Goal: Information Seeking & Learning: Stay updated

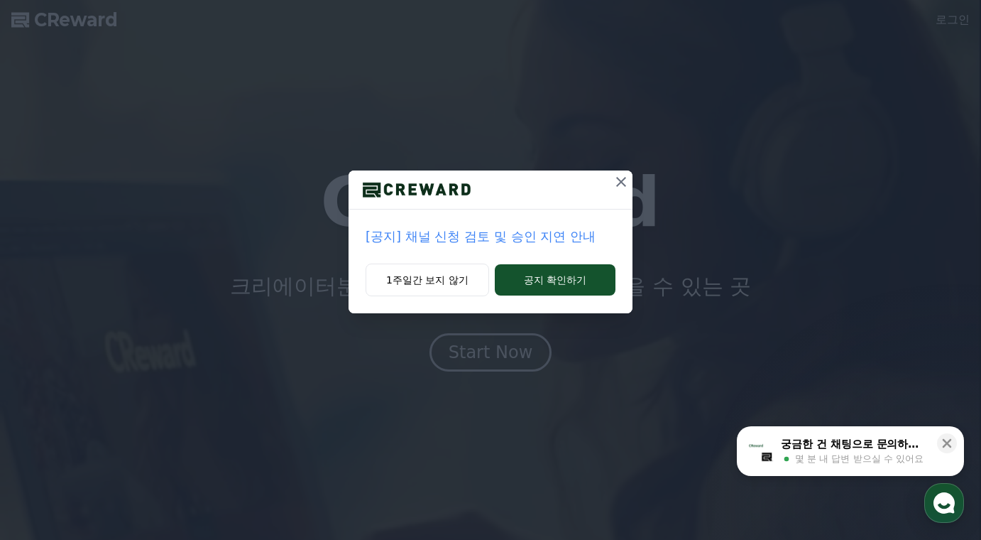
click at [508, 239] on p "[공지] 채널 신청 검토 및 승인 지연 안내" at bounding box center [491, 236] width 250 height 20
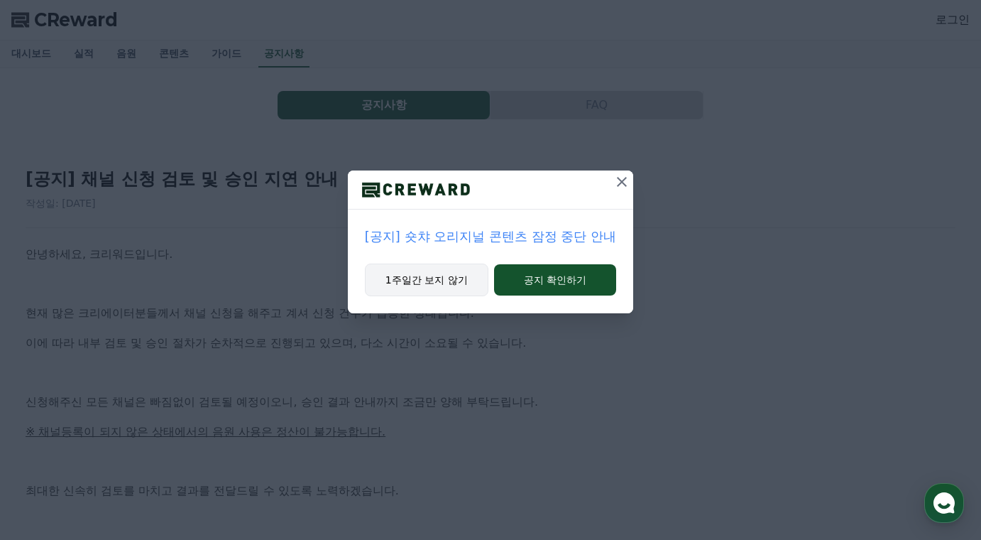
click at [449, 282] on button "1주일간 보지 않기" at bounding box center [427, 279] width 124 height 33
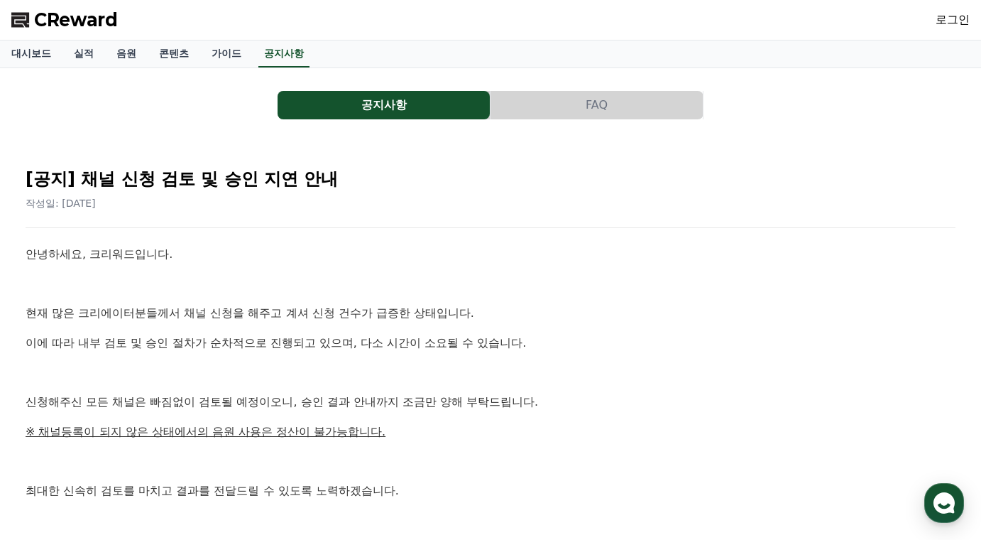
drag, startPoint x: 477, startPoint y: 303, endPoint x: 457, endPoint y: 302, distance: 20.6
click at [457, 302] on div "안녕하세요, 크리워드입니다. 현재 많은 크리에이터분들께서 채널 신청을 해주고 계셔 신청 건수가 급증한 상태입니다. 이에 따라 내부 검토 및 승…" at bounding box center [491, 431] width 930 height 373
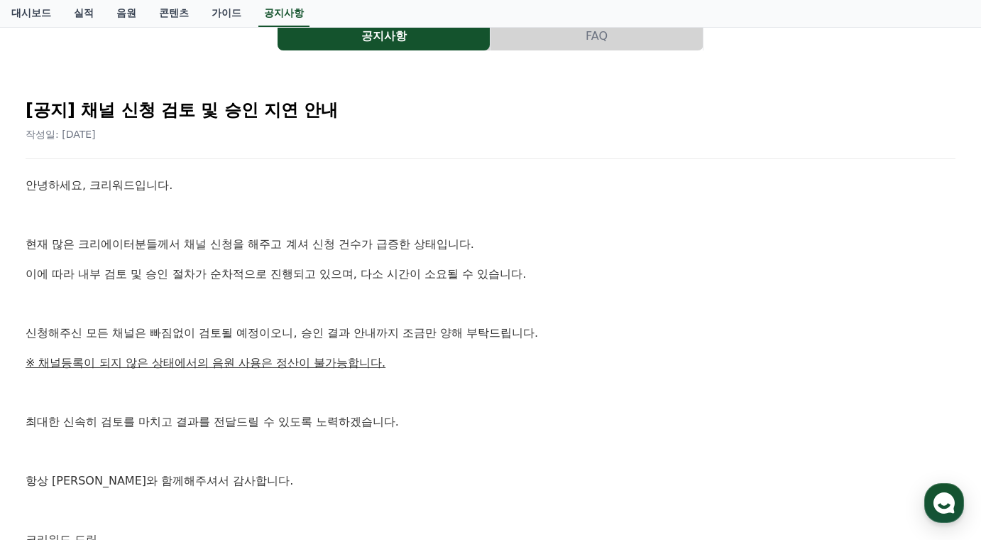
scroll to position [71, 0]
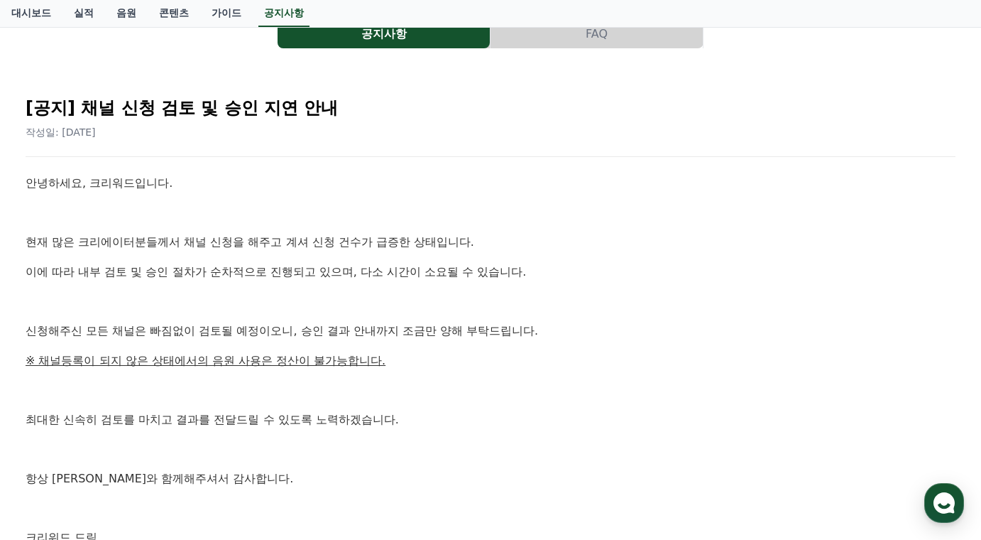
drag, startPoint x: 532, startPoint y: 293, endPoint x: 496, endPoint y: 291, distance: 36.2
click at [496, 291] on div "안녕하세요, 크리워드입니다. 현재 많은 크리에이터분들께서 채널 신청을 해주고 계셔 신청 건수가 급증한 상태입니다. 이에 따라 내부 검토 및 승…" at bounding box center [491, 360] width 930 height 373
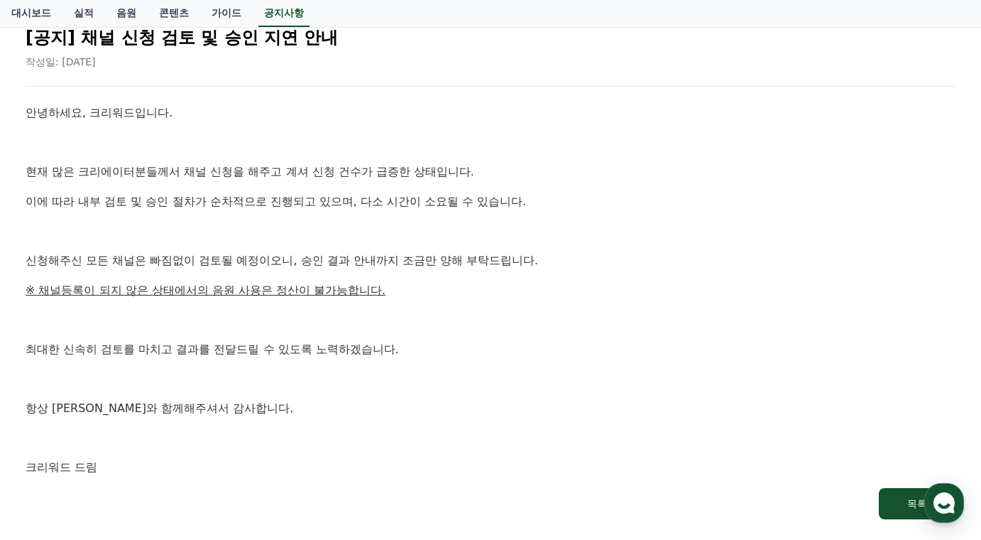
scroll to position [142, 0]
drag, startPoint x: 503, startPoint y: 280, endPoint x: 471, endPoint y: 279, distance: 32.0
click at [471, 279] on div "안녕하세요, 크리워드입니다. 현재 많은 크리에이터분들께서 채널 신청을 해주고 계셔 신청 건수가 급증한 상태입니다. 이에 따라 내부 검토 및 승…" at bounding box center [491, 289] width 930 height 373
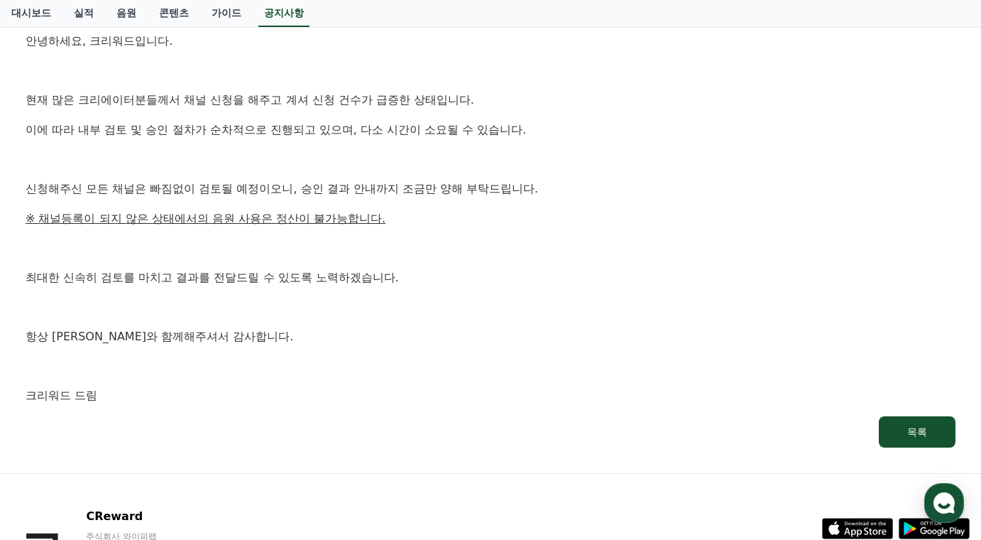
drag, startPoint x: 498, startPoint y: 275, endPoint x: 478, endPoint y: 273, distance: 20.7
click at [478, 273] on p "최대한 신속히 검토를 마치고 결과를 전달드릴 수 있도록 노력하겠습니다." at bounding box center [491, 277] width 930 height 18
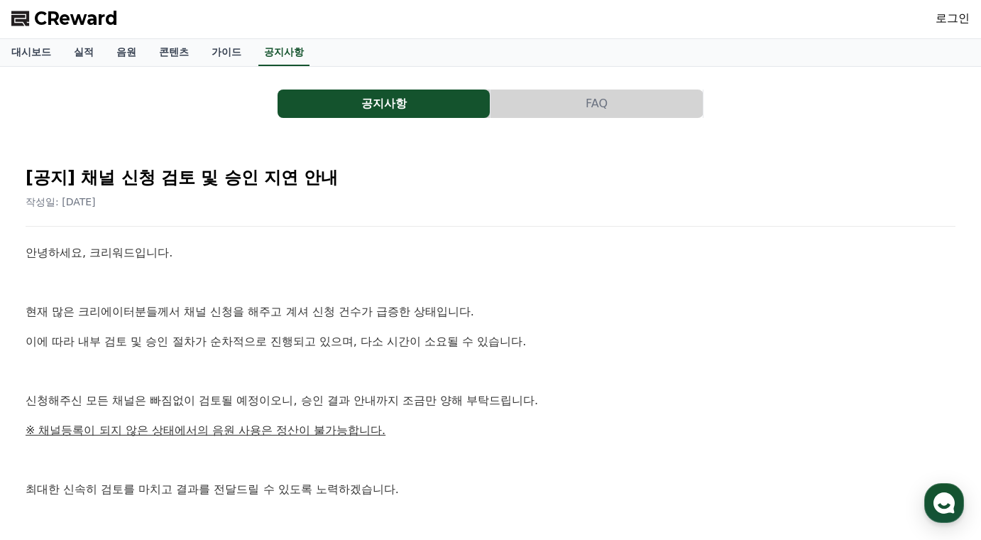
scroll to position [0, 0]
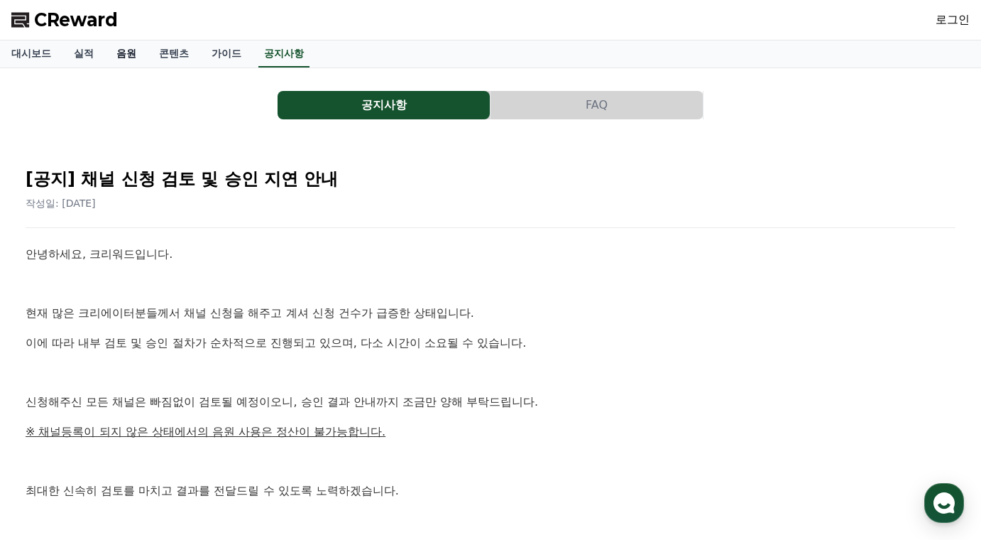
click at [134, 55] on link "음원" at bounding box center [126, 53] width 43 height 27
